Goal: Check status

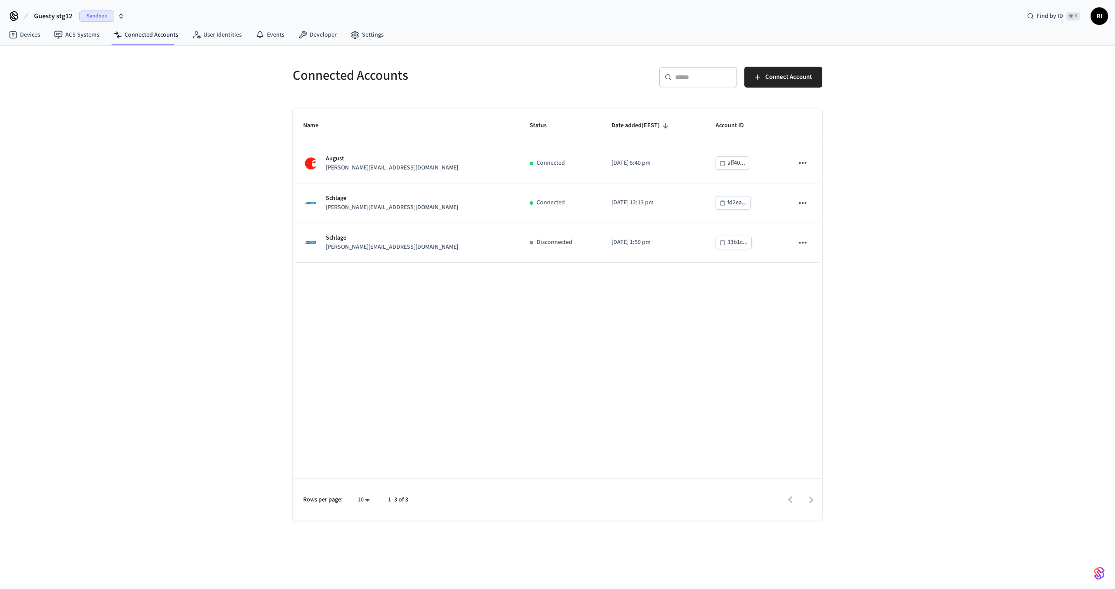
click at [67, 16] on span "Guesty stg12" at bounding box center [53, 16] width 38 height 10
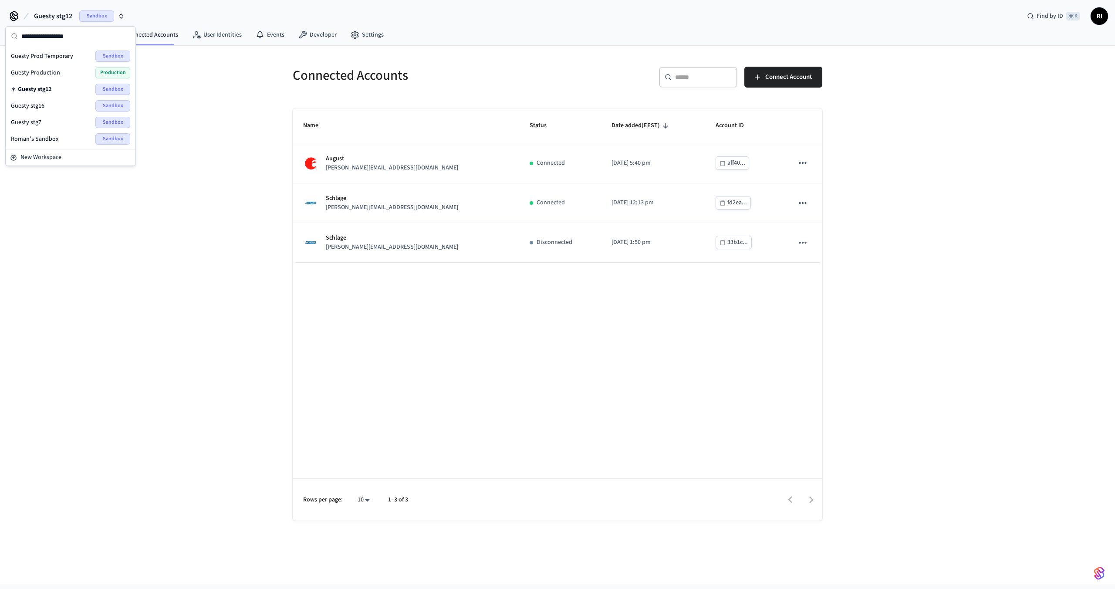
click at [88, 71] on div "Guesty Production Production" at bounding box center [70, 72] width 119 height 11
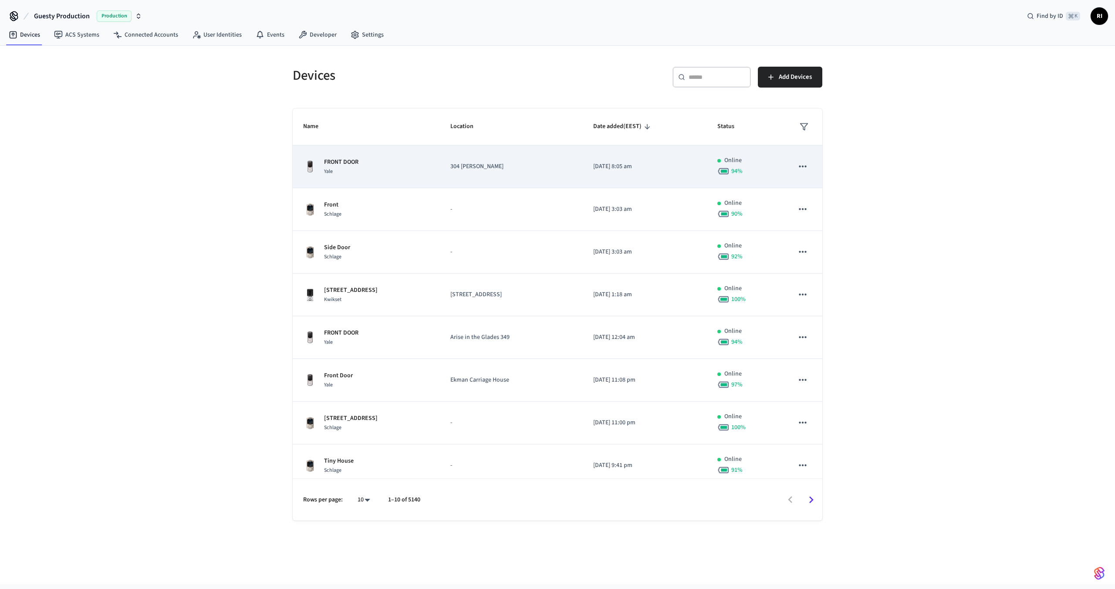
click at [346, 161] on p "FRONT DOOR" at bounding box center [341, 162] width 34 height 9
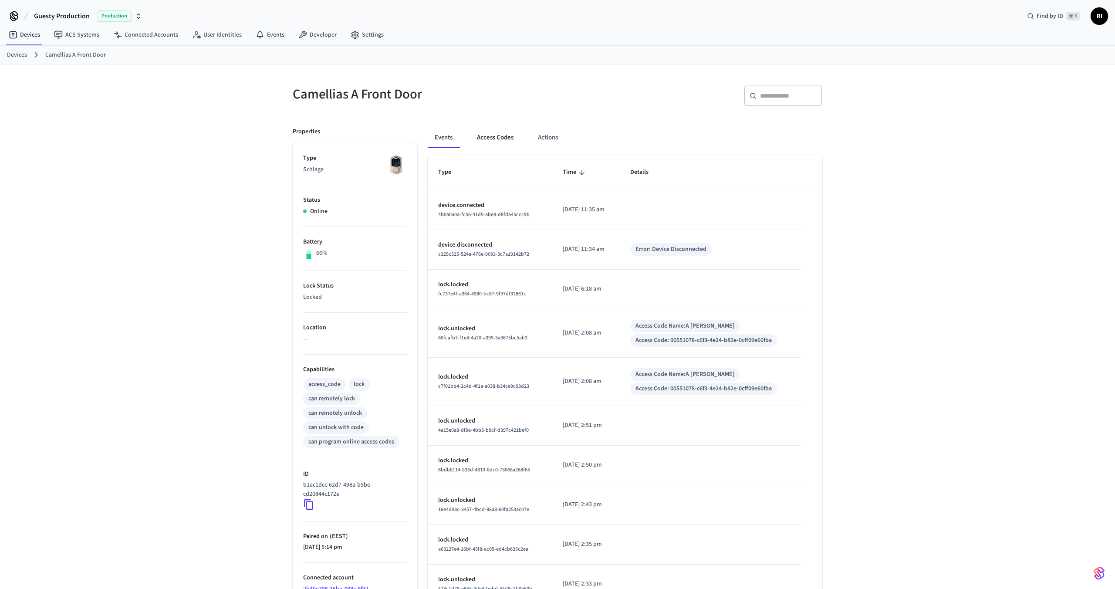
click at [501, 143] on button "Access Codes" at bounding box center [495, 137] width 51 height 21
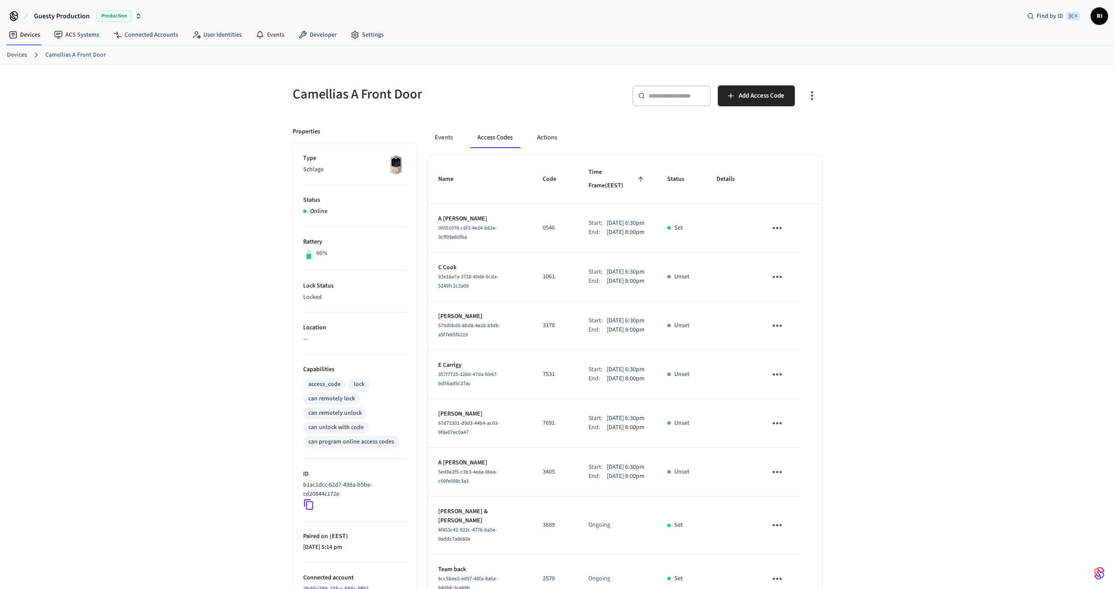
click at [460, 224] on span "00551078-c6f3-4e24-b82e-0cff09e60fba" at bounding box center [467, 232] width 59 height 17
click at [777, 221] on icon "sticky table" at bounding box center [778, 228] width 14 height 14
click at [705, 232] on div at bounding box center [557, 294] width 1115 height 589
click at [607, 228] on p "Sep 12th 2025 8:00pm" at bounding box center [626, 232] width 38 height 9
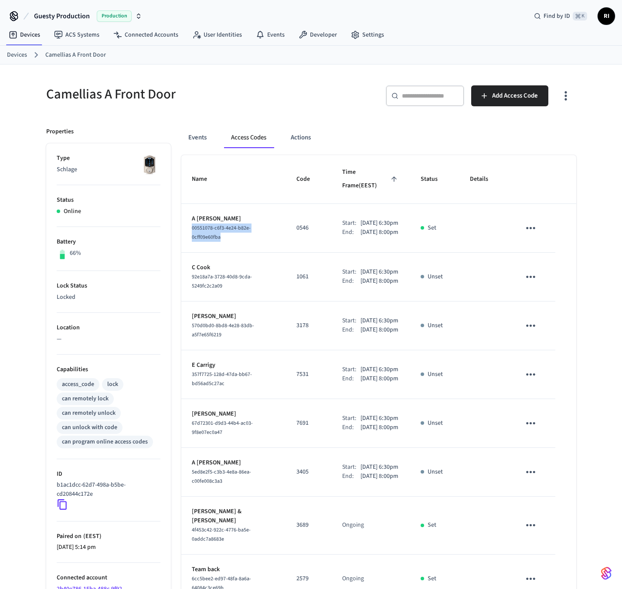
drag, startPoint x: 221, startPoint y: 232, endPoint x: 182, endPoint y: 217, distance: 42.3
click at [182, 217] on td "A Cruz 00551078-c6f3-4e24-b82e-0cff09e60fba" at bounding box center [233, 228] width 105 height 49
copy span "00551078-c6f3-4e24-b82e-0cff09e60fba"
